Goal: Check status: Check status

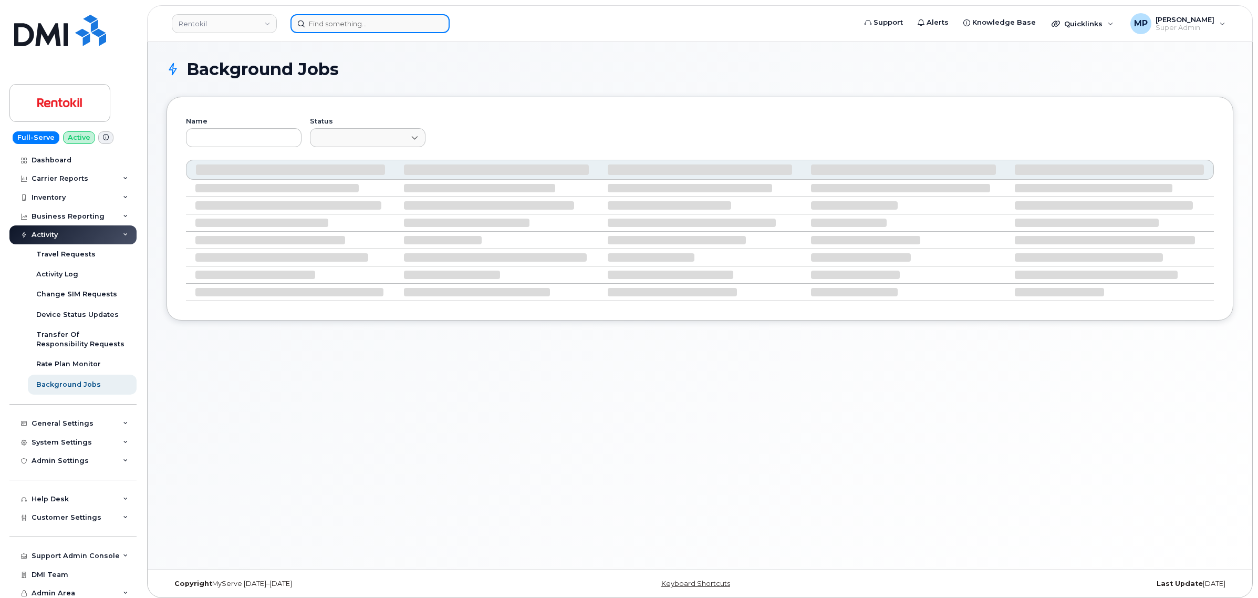
click at [324, 18] on input at bounding box center [370, 23] width 159 height 19
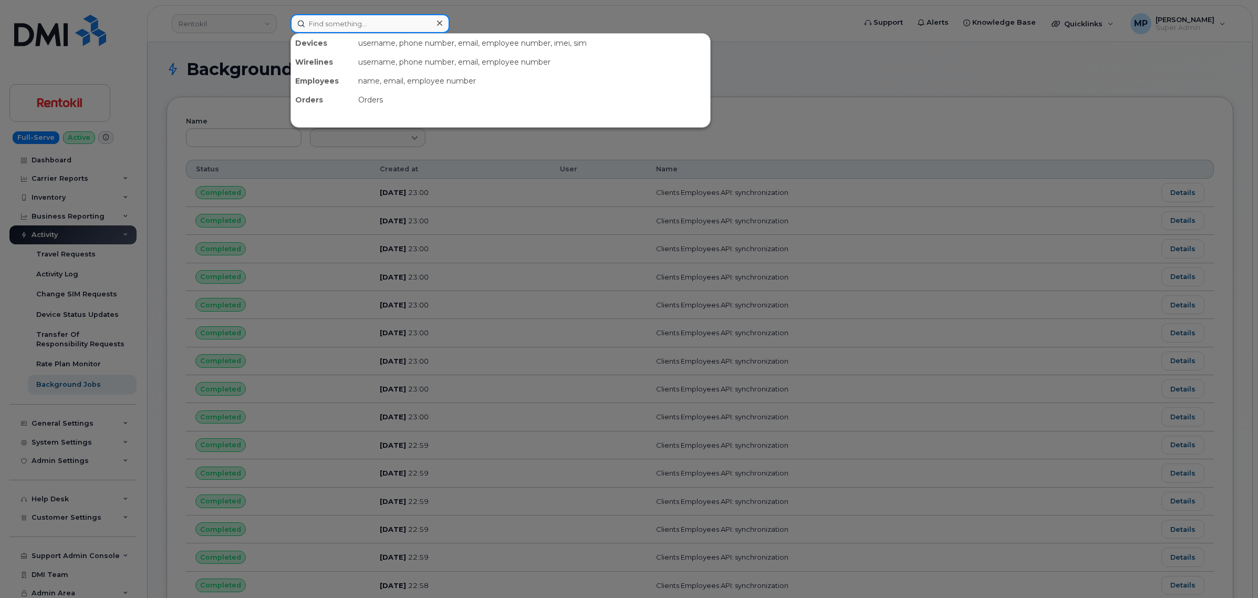
paste input "7802669378"
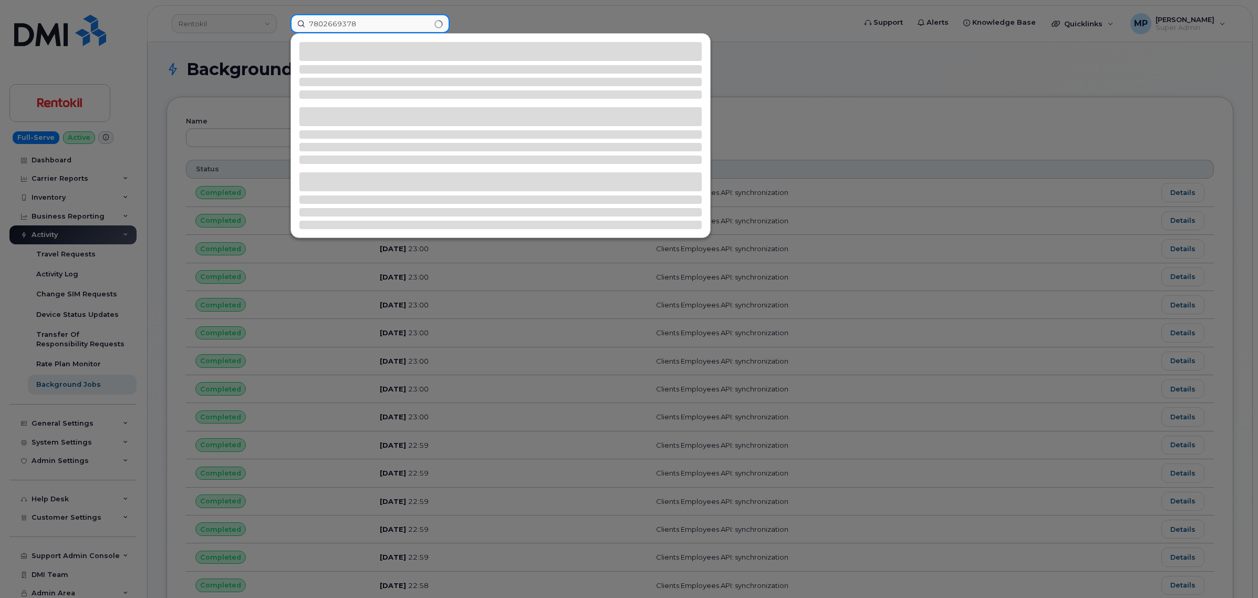
type input "7802669378"
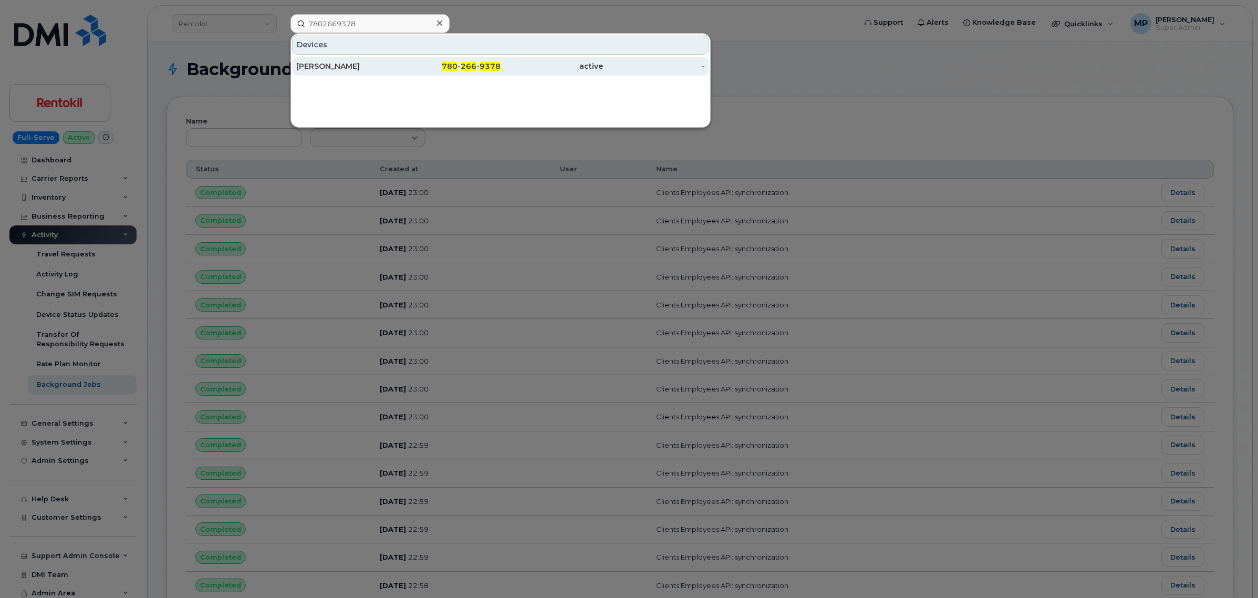
click at [316, 62] on div "[PERSON_NAME]" at bounding box center [347, 66] width 102 height 11
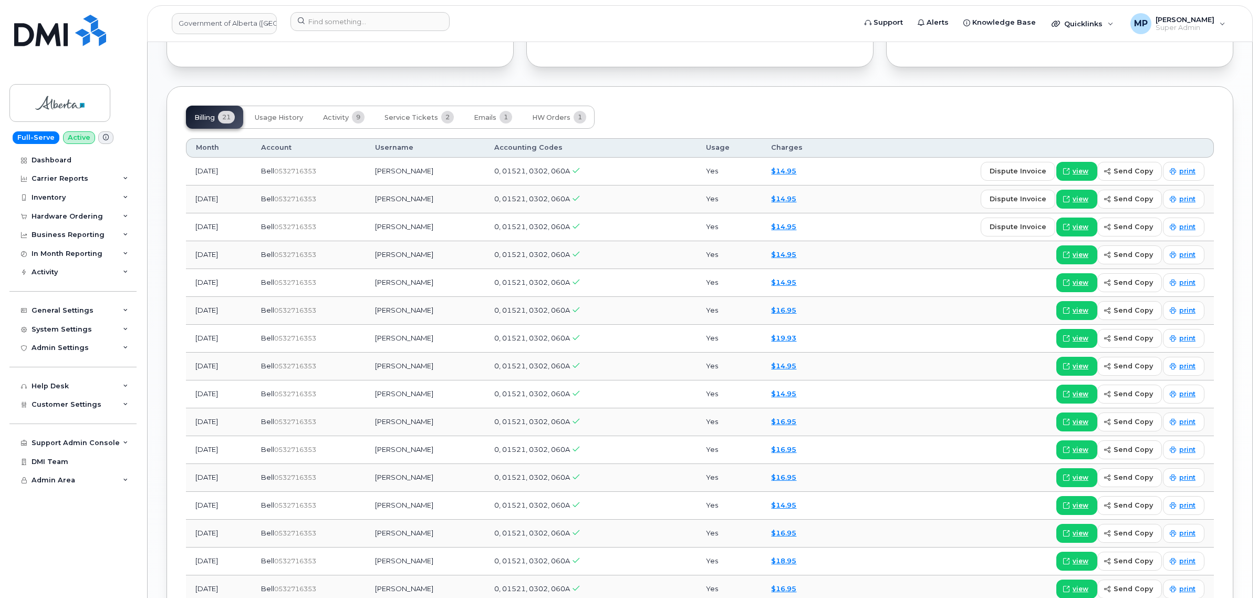
scroll to position [854, 0]
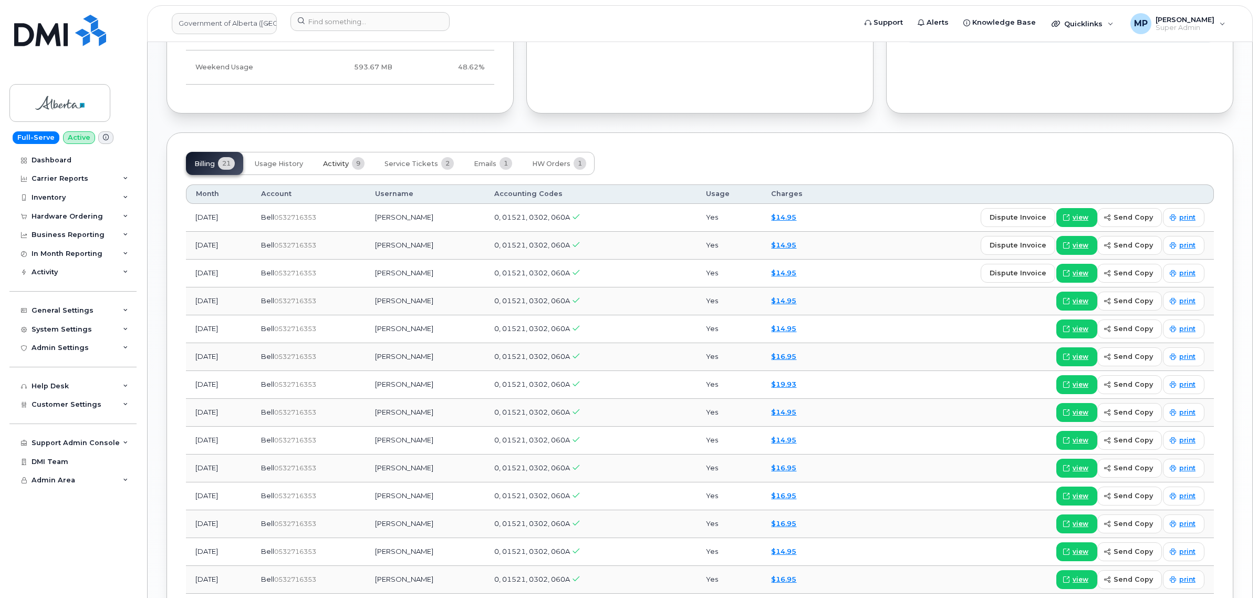
click at [326, 162] on span "Activity" at bounding box center [336, 164] width 26 height 8
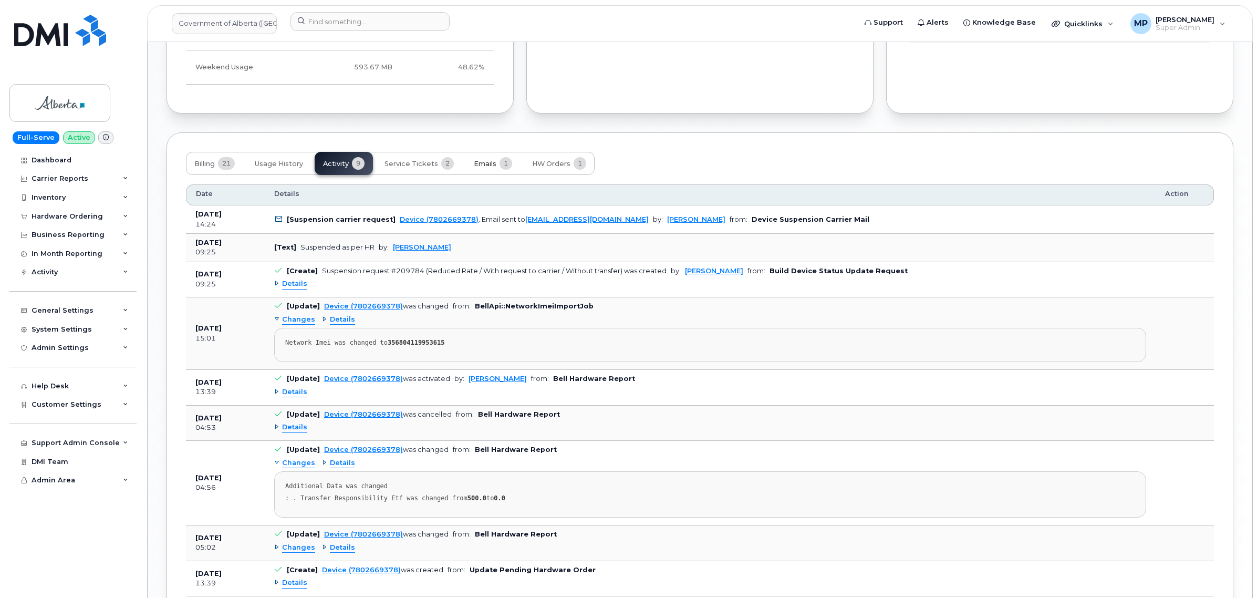
click at [486, 160] on button "Emails 1" at bounding box center [493, 163] width 55 height 23
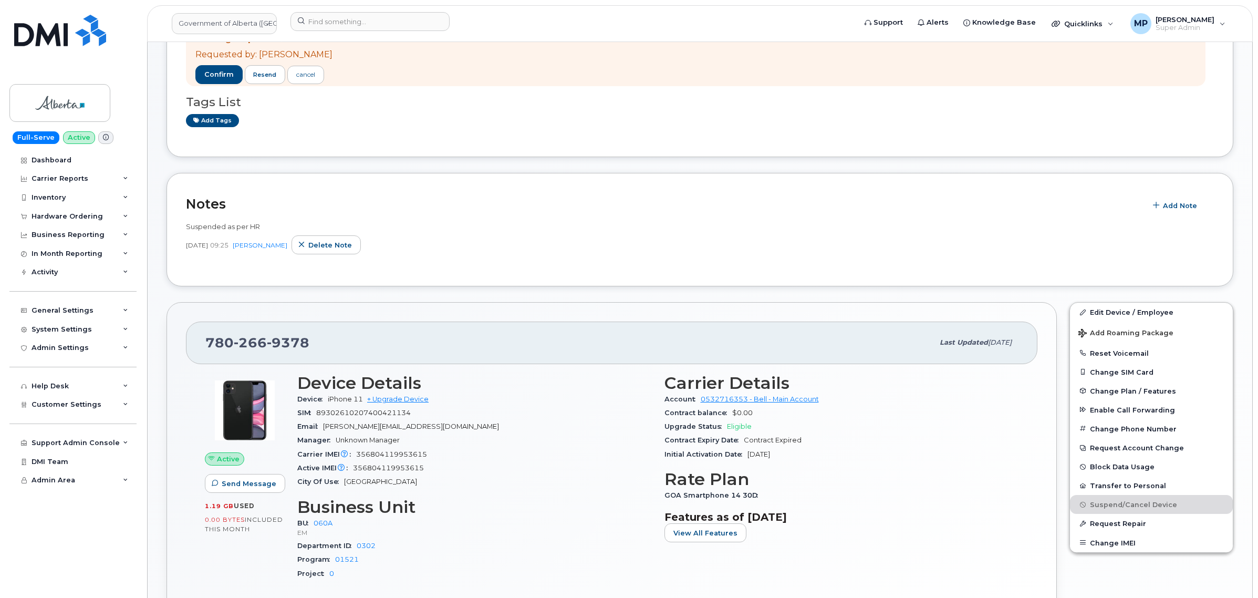
scroll to position [0, 0]
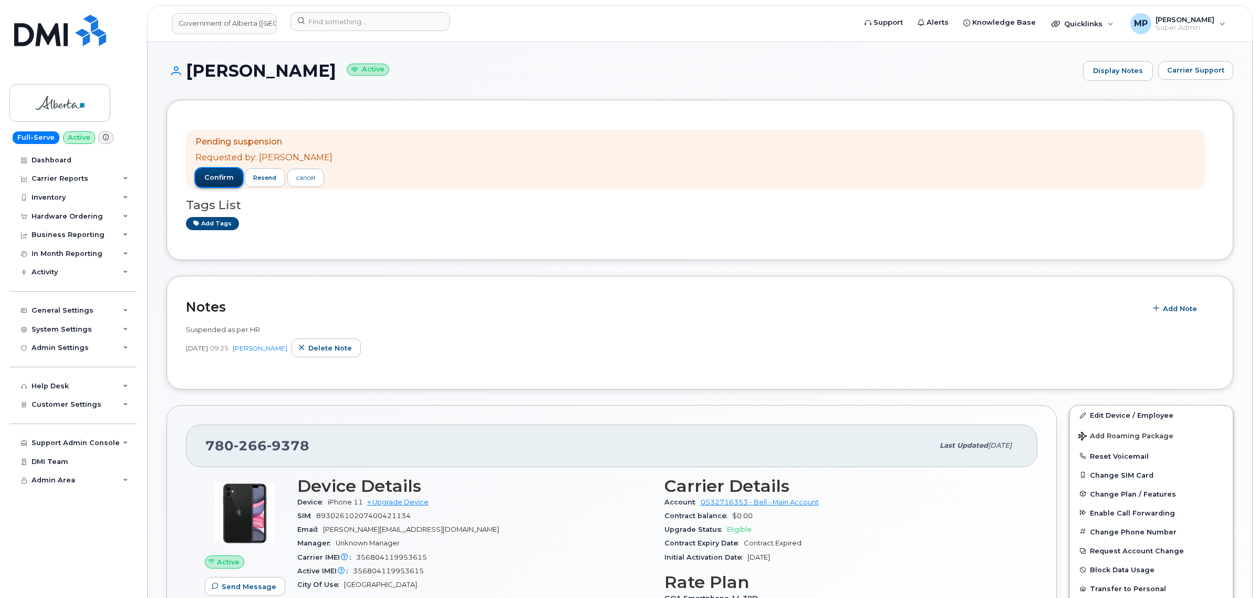
click at [215, 179] on span "confirm" at bounding box center [218, 177] width 29 height 9
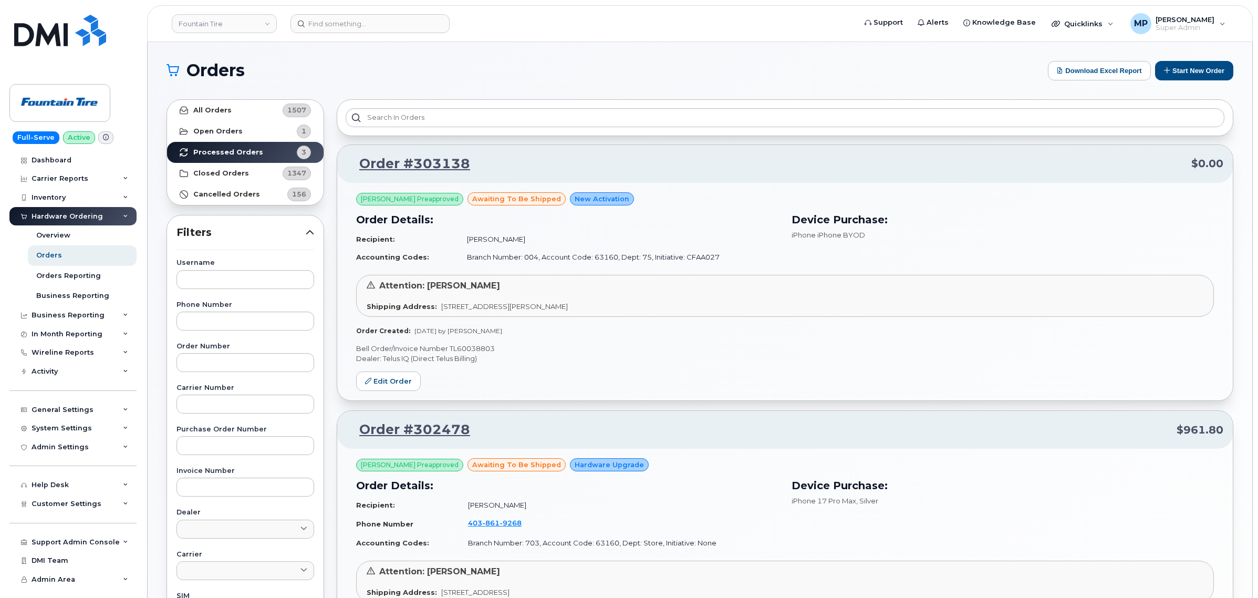
scroll to position [437, 0]
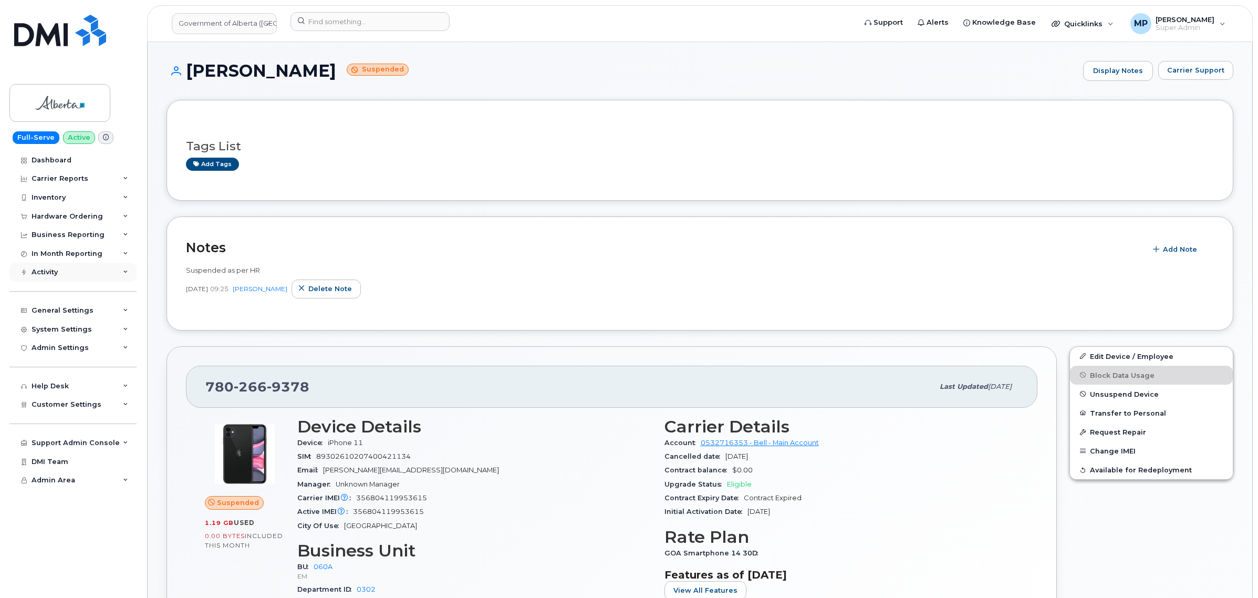
click at [53, 271] on div "Activity" at bounding box center [45, 272] width 26 height 8
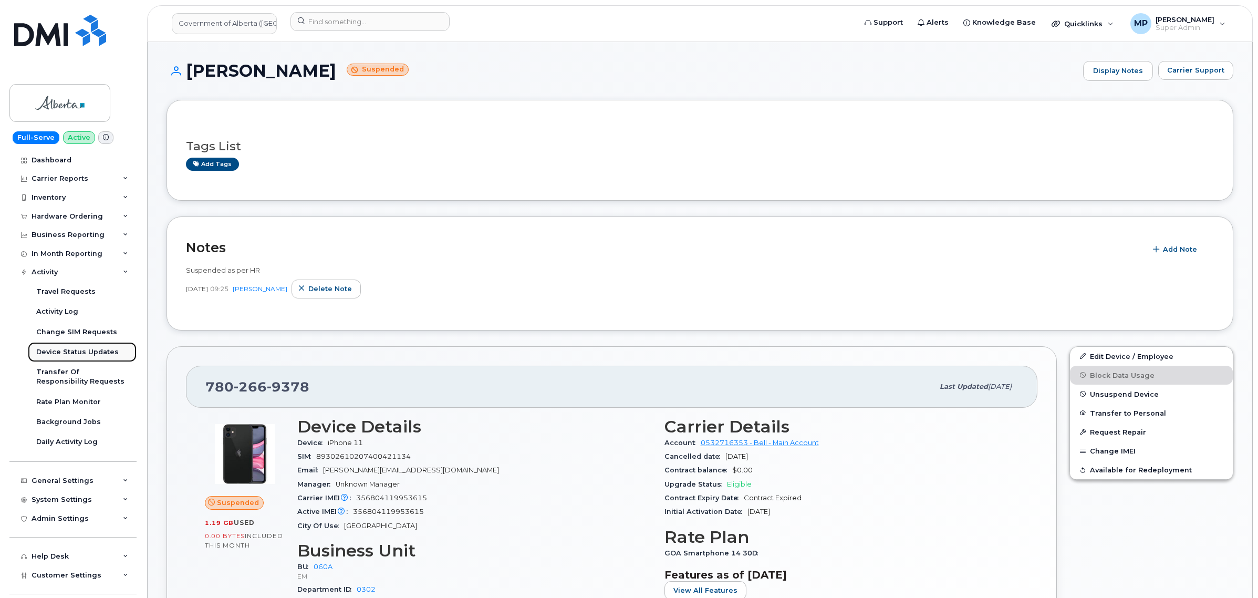
click at [68, 354] on div "Device Status Updates" at bounding box center [77, 351] width 82 height 9
